Goal: Information Seeking & Learning: Learn about a topic

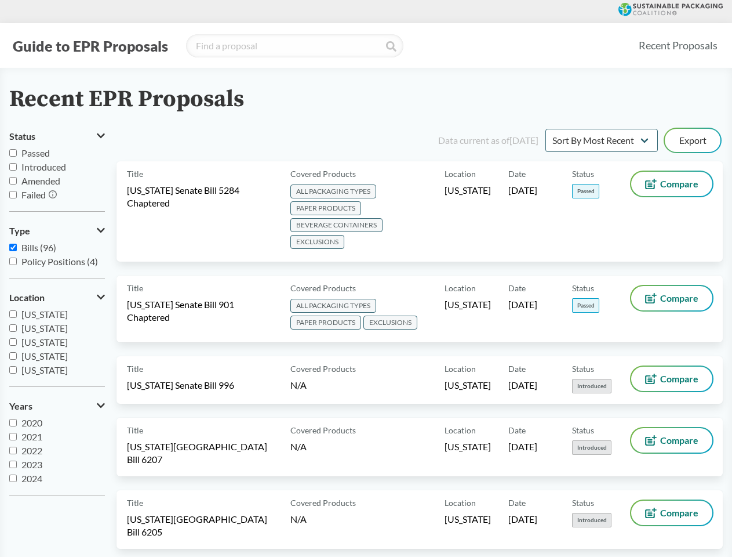
click at [90, 46] on button "Guide to EPR Proposals" at bounding box center [90, 46] width 162 height 19
click at [57, 136] on button "Status" at bounding box center [57, 136] width 96 height 20
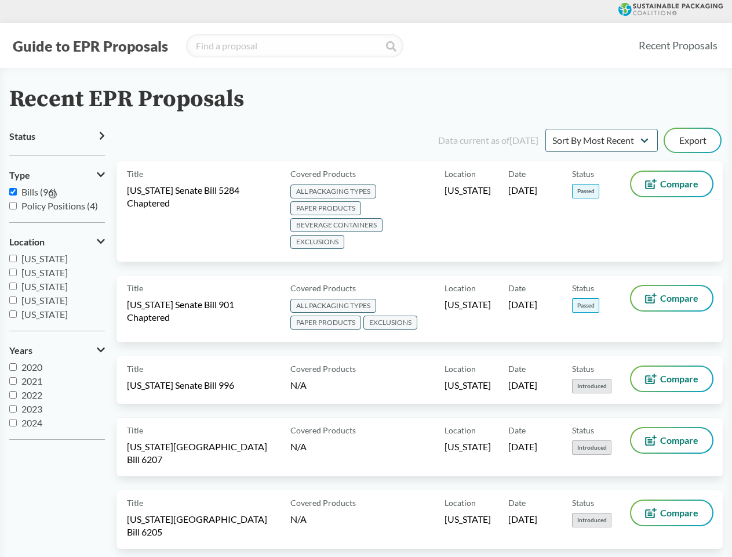
click at [53, 195] on icon at bounding box center [53, 194] width 8 height 8
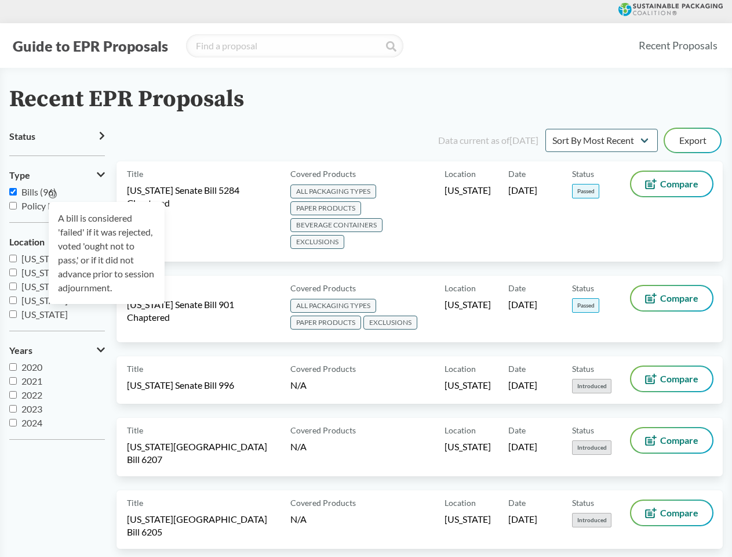
click at [57, 231] on div "A bill is considered 'failed' if it was rejected, voted 'ought not to pass,' or…" at bounding box center [107, 253] width 116 height 102
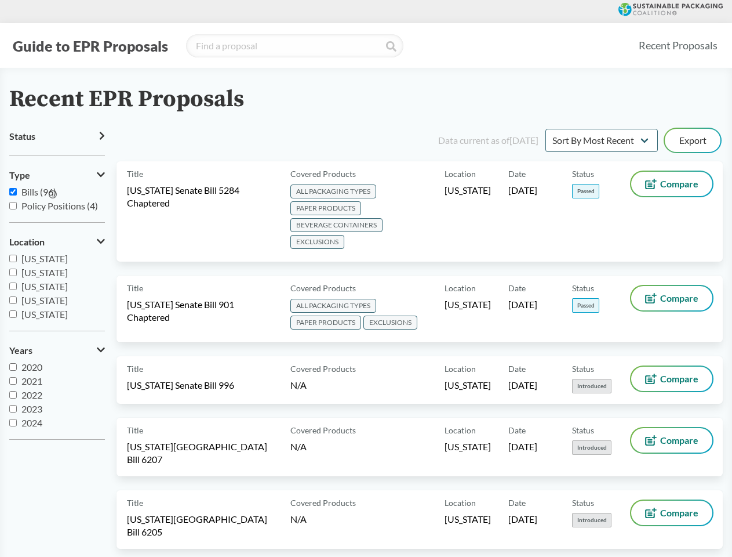
click at [57, 298] on span "[US_STATE]" at bounding box center [44, 300] width 46 height 11
click at [17, 298] on input "[US_STATE]" at bounding box center [13, 300] width 8 height 8
checkbox input "true"
click at [57, 406] on label "2023" at bounding box center [57, 409] width 96 height 14
click at [17, 406] on input "2023" at bounding box center [13, 409] width 8 height 8
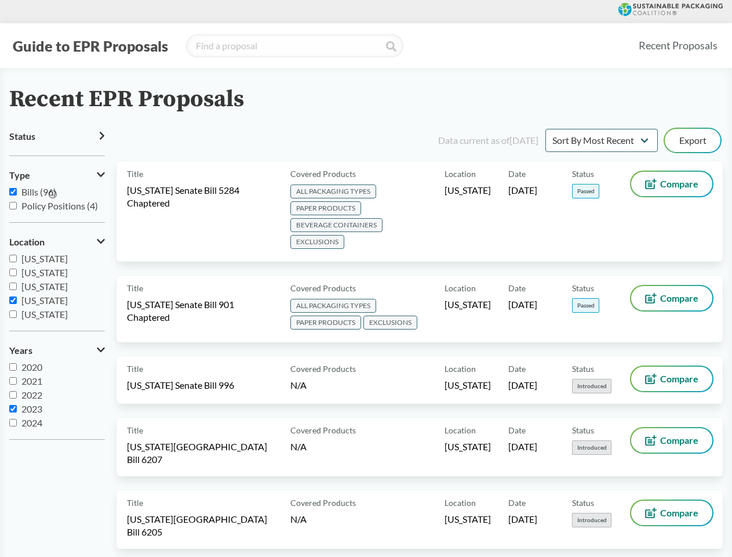
checkbox input "true"
click at [693, 140] on button "Export" at bounding box center [693, 140] width 56 height 23
click at [420, 211] on span "ALL PACKAGING TYPES PAPER PRODUCTS BEVERAGE CONTAINERS EXCLUSIONS" at bounding box center [366, 217] width 150 height 67
